Goal: Transaction & Acquisition: Purchase product/service

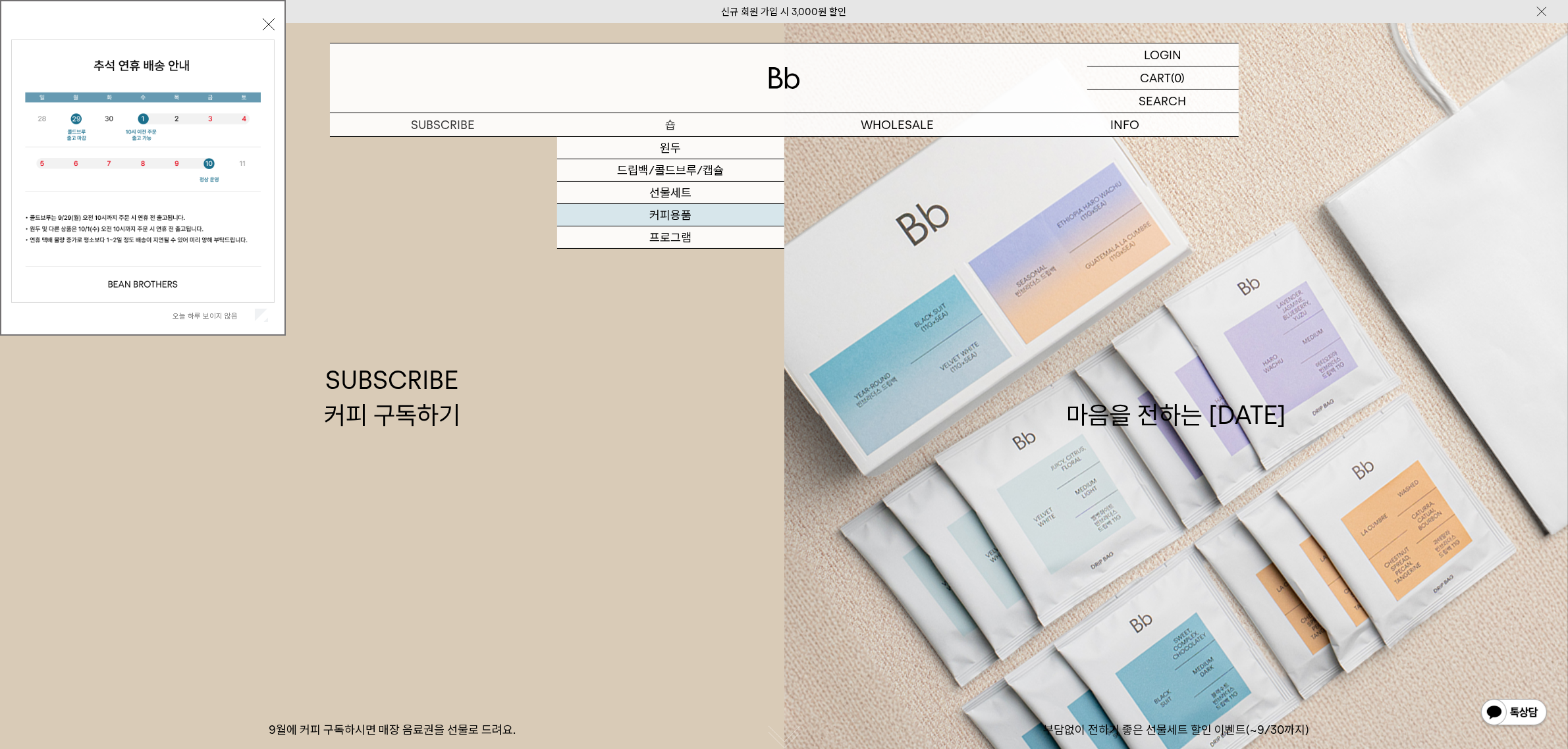
click at [682, 217] on link "커피용품" at bounding box center [671, 215] width 227 height 23
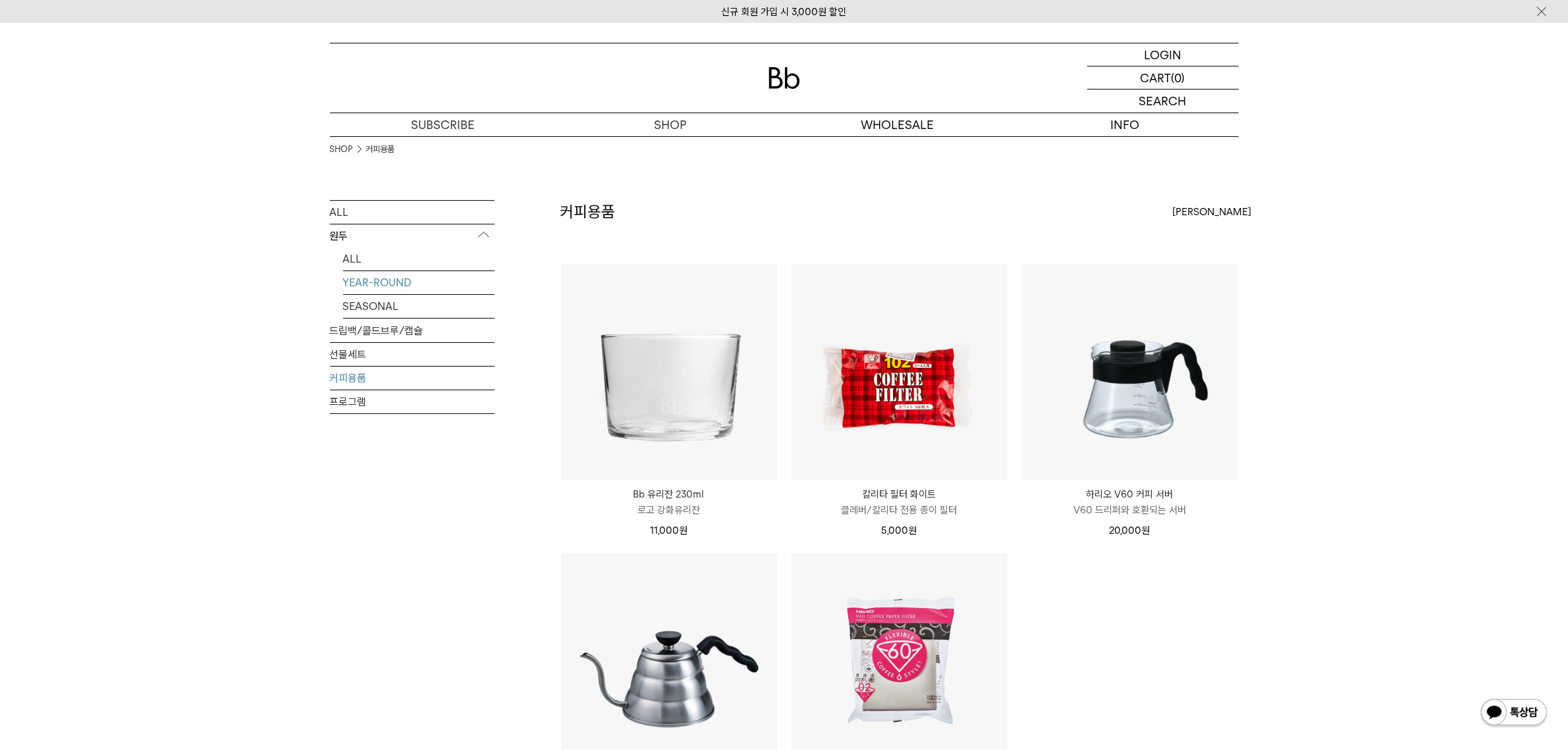
click at [376, 280] on link "YEAR-ROUND" at bounding box center [419, 282] width 152 height 23
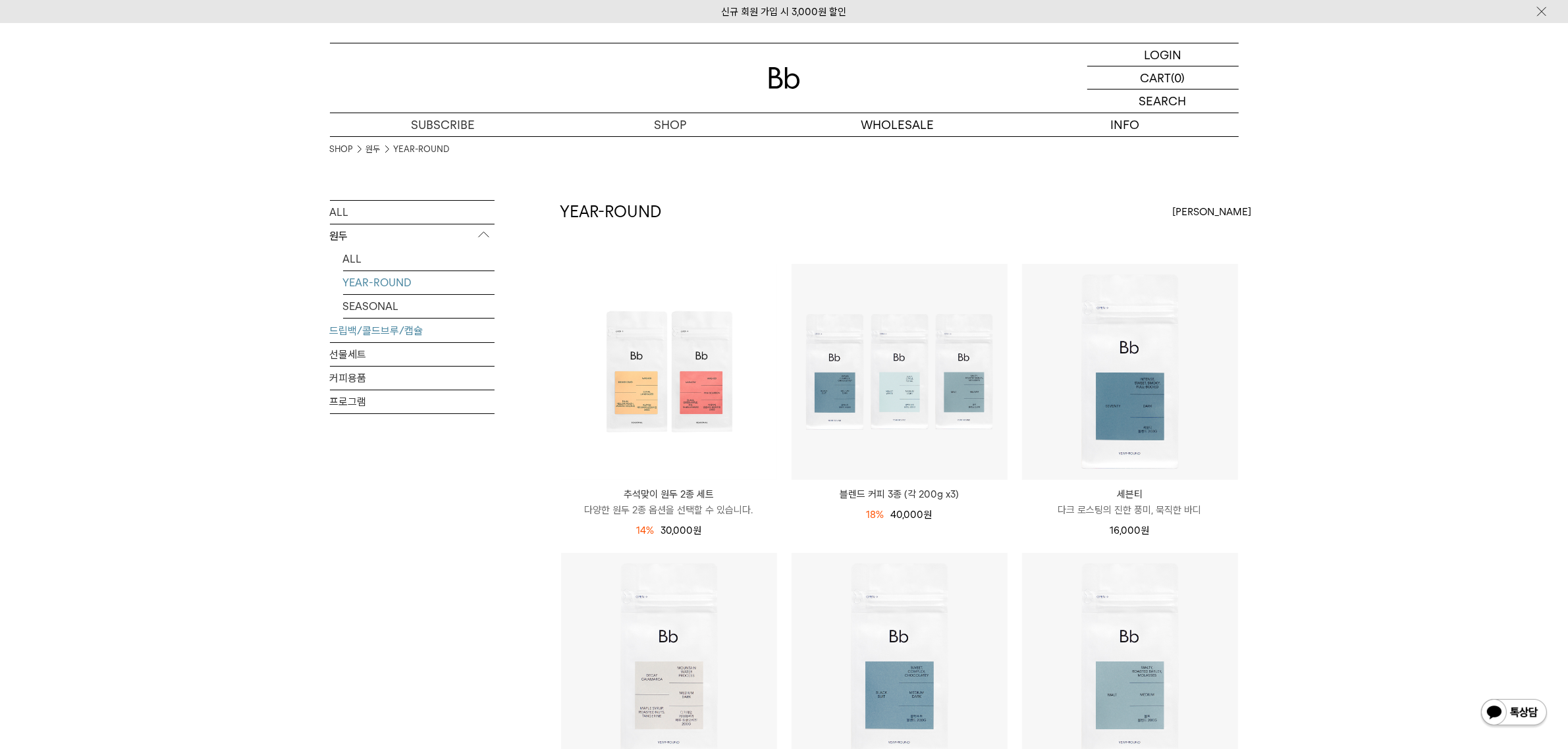
click at [362, 337] on link "드립백/콜드브루/캡슐" at bounding box center [412, 331] width 165 height 23
